Goal: Use online tool/utility

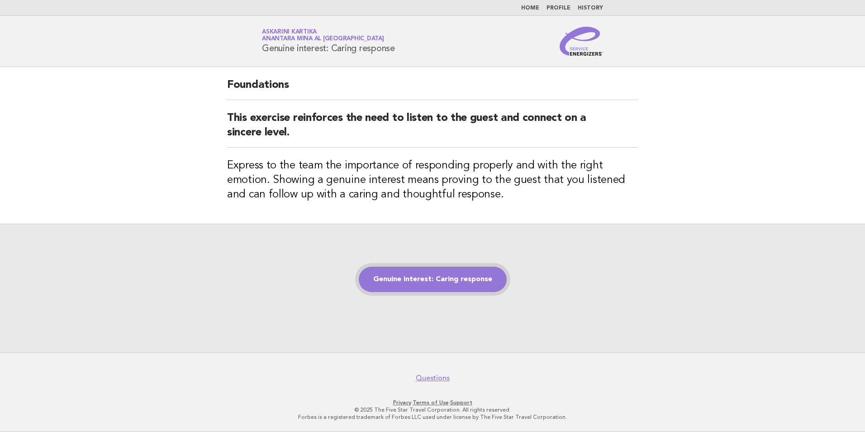
click at [443, 275] on link "Genuine interest: Caring response" at bounding box center [433, 278] width 148 height 25
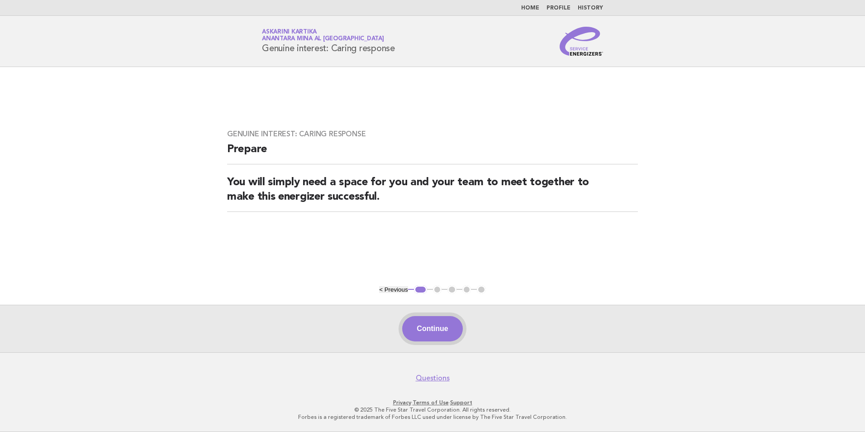
click at [434, 328] on button "Continue" at bounding box center [432, 328] width 60 height 25
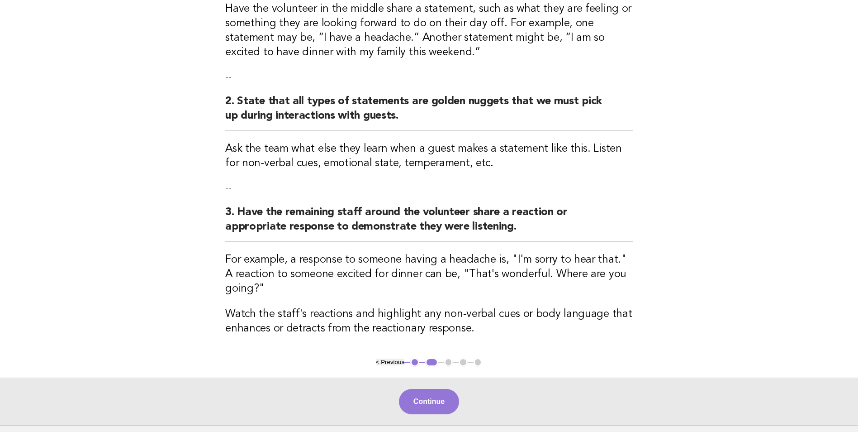
scroll to position [181, 0]
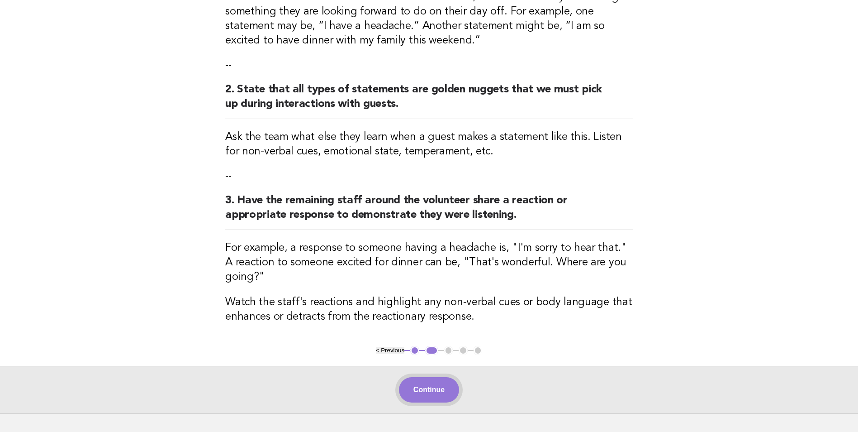
click at [434, 377] on button "Continue" at bounding box center [429, 389] width 60 height 25
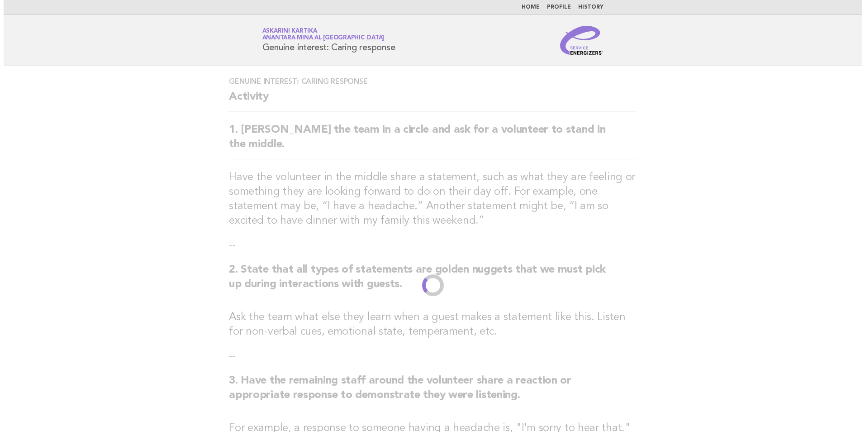
scroll to position [0, 0]
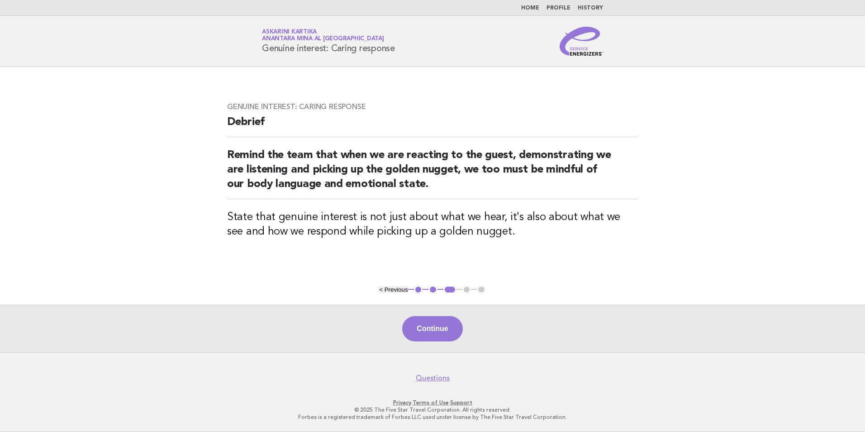
click at [444, 326] on button "Continue" at bounding box center [432, 328] width 60 height 25
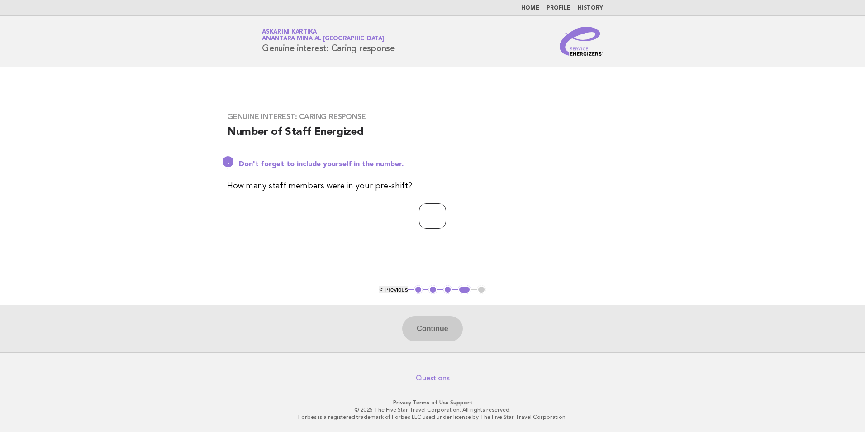
click at [438, 218] on input "number" at bounding box center [432, 215] width 27 height 25
type input "*"
click at [431, 330] on button "Continue" at bounding box center [432, 328] width 60 height 25
